Goal: Information Seeking & Learning: Learn about a topic

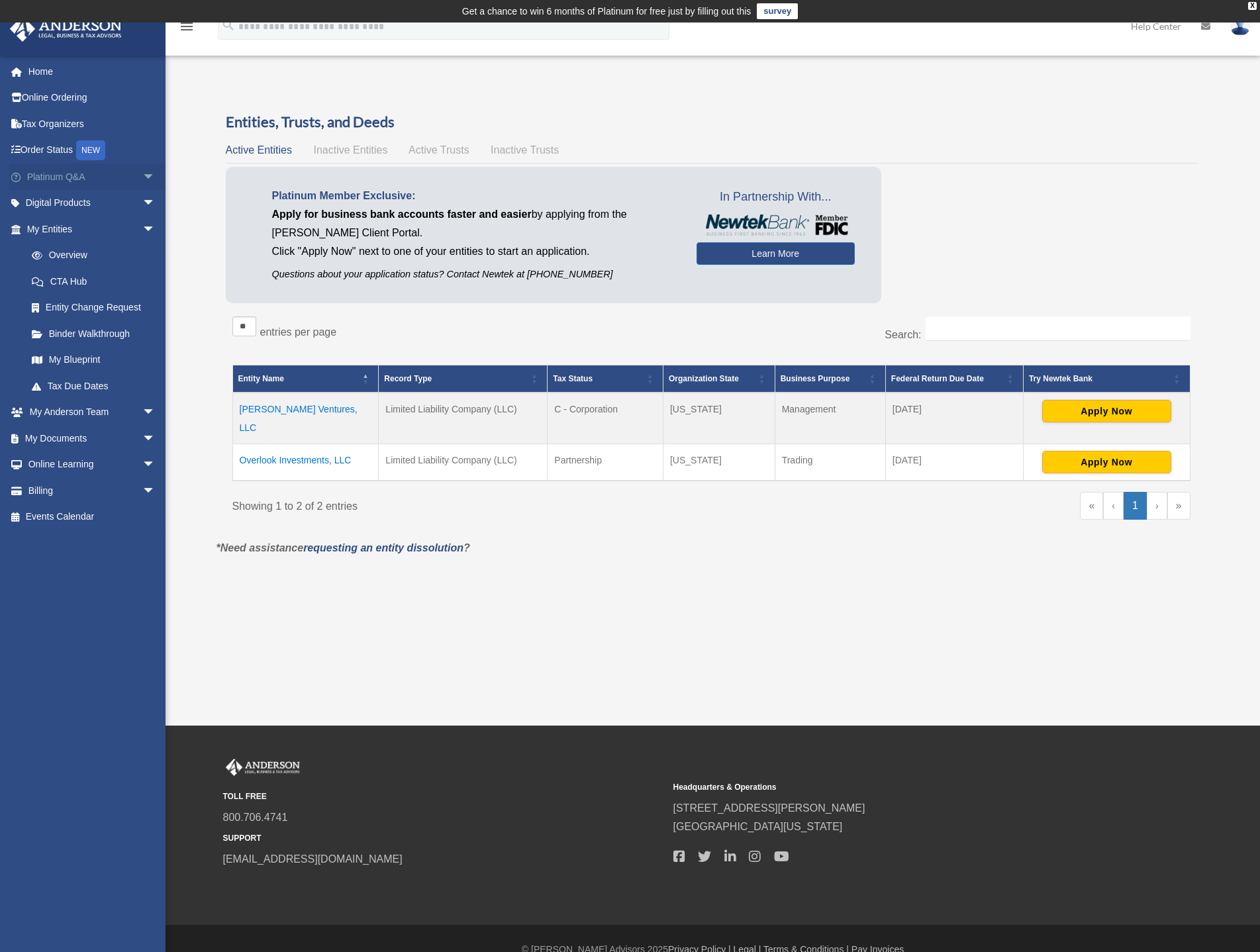
click at [42, 178] on link "Platinum Q&A arrow_drop_down" at bounding box center [92, 177] width 166 height 27
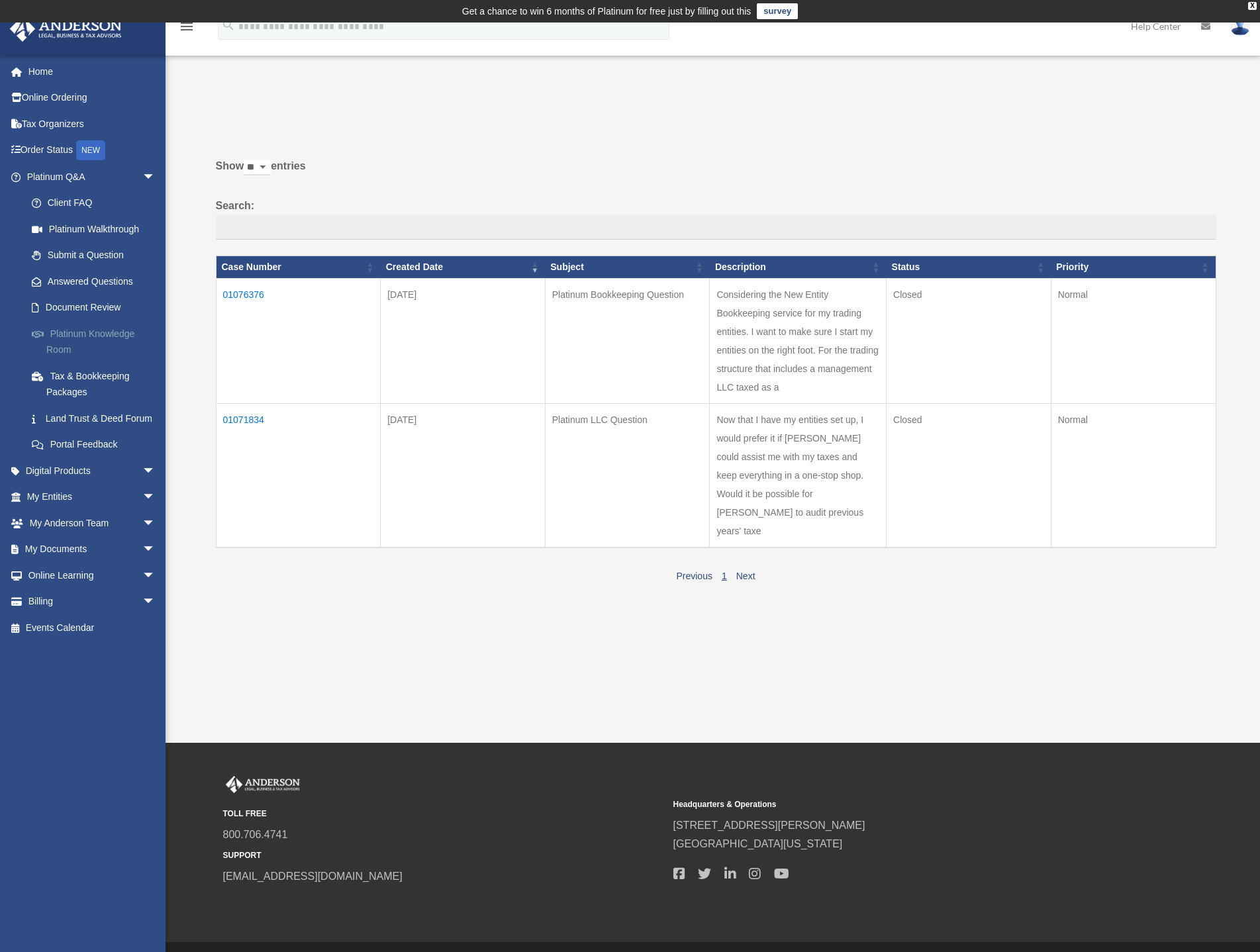
click at [78, 339] on link "Platinum Knowledge Room" at bounding box center [97, 341] width 157 height 43
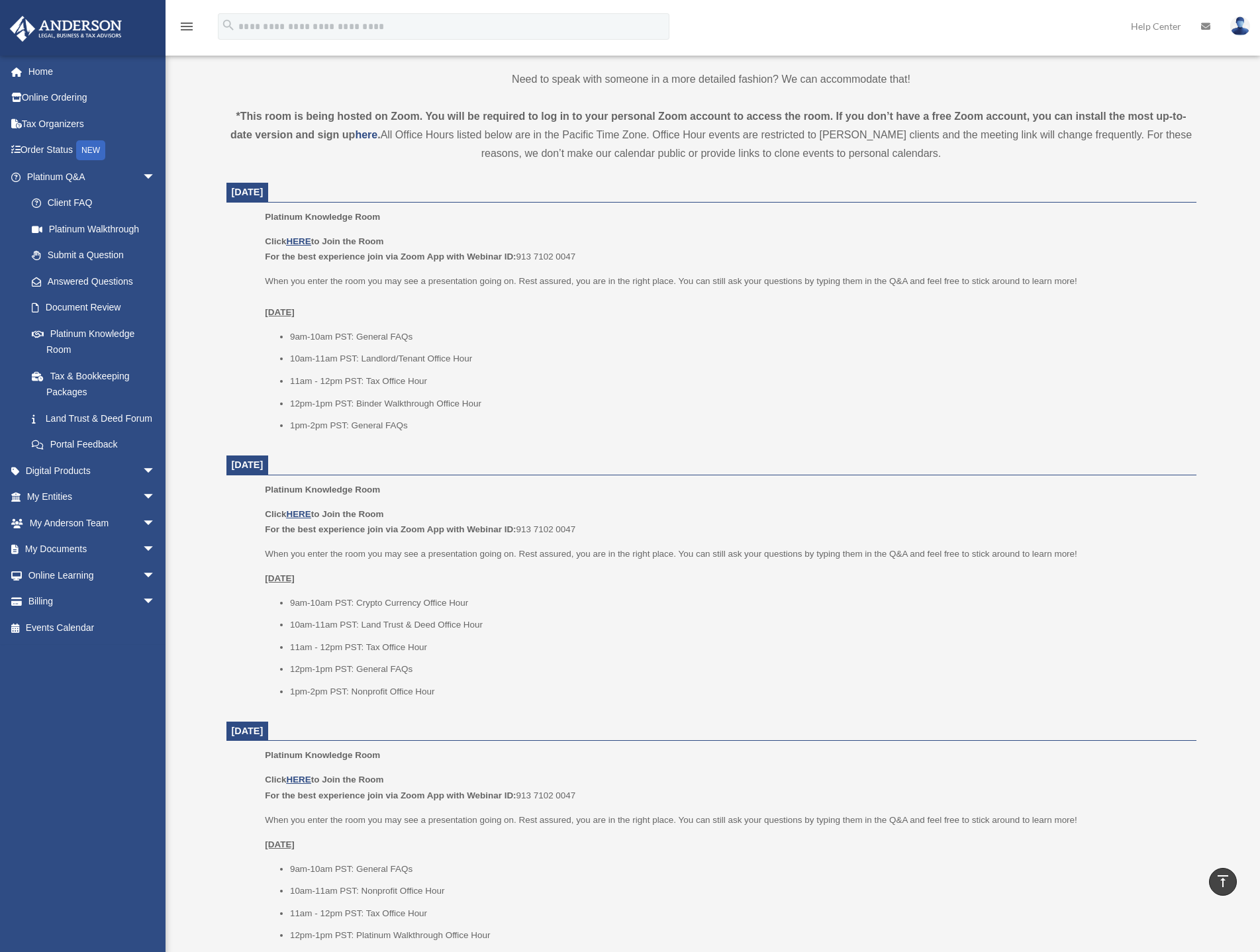
scroll to position [472, 0]
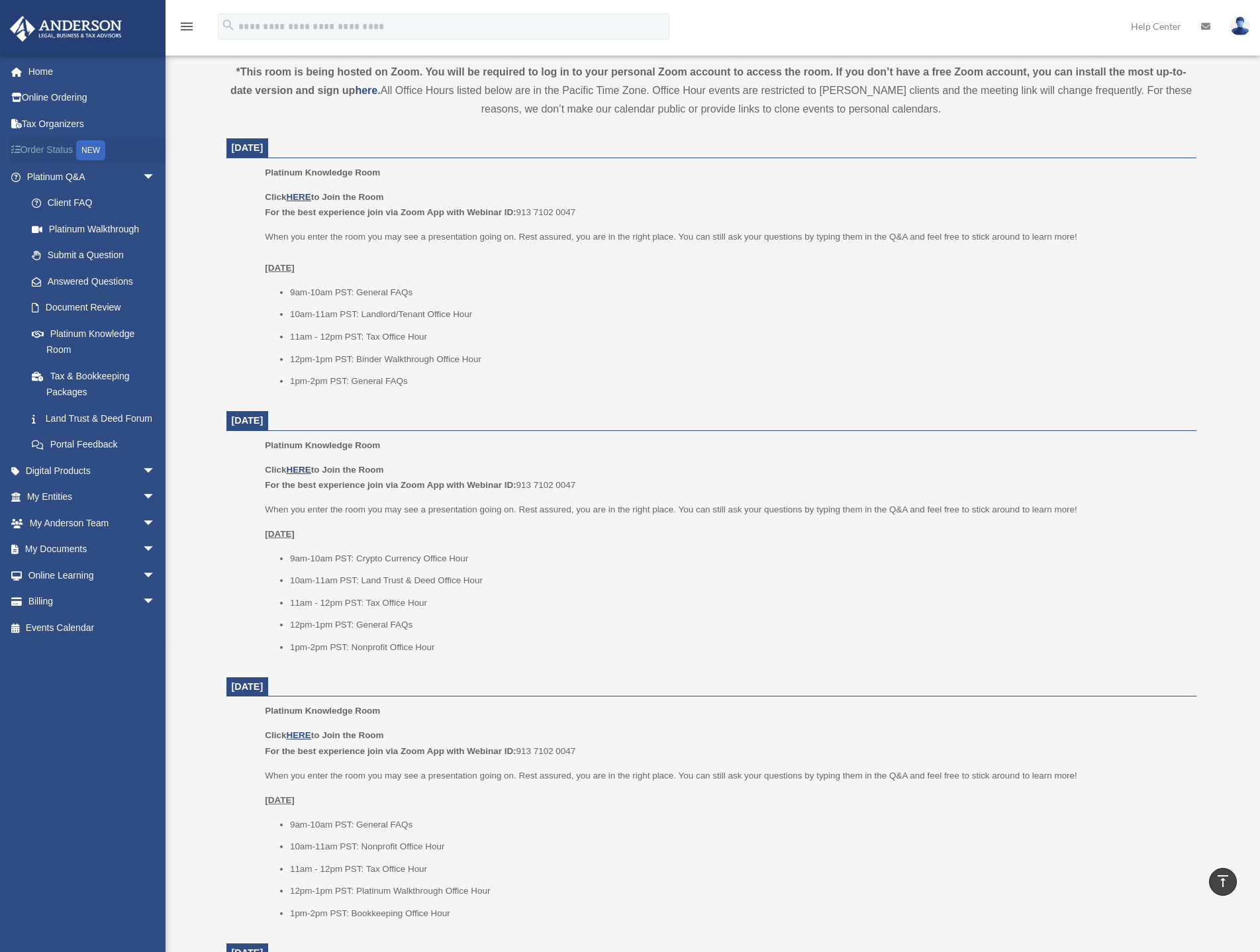
click at [99, 150] on div "NEW" at bounding box center [90, 150] width 29 height 20
